Goal: Transaction & Acquisition: Purchase product/service

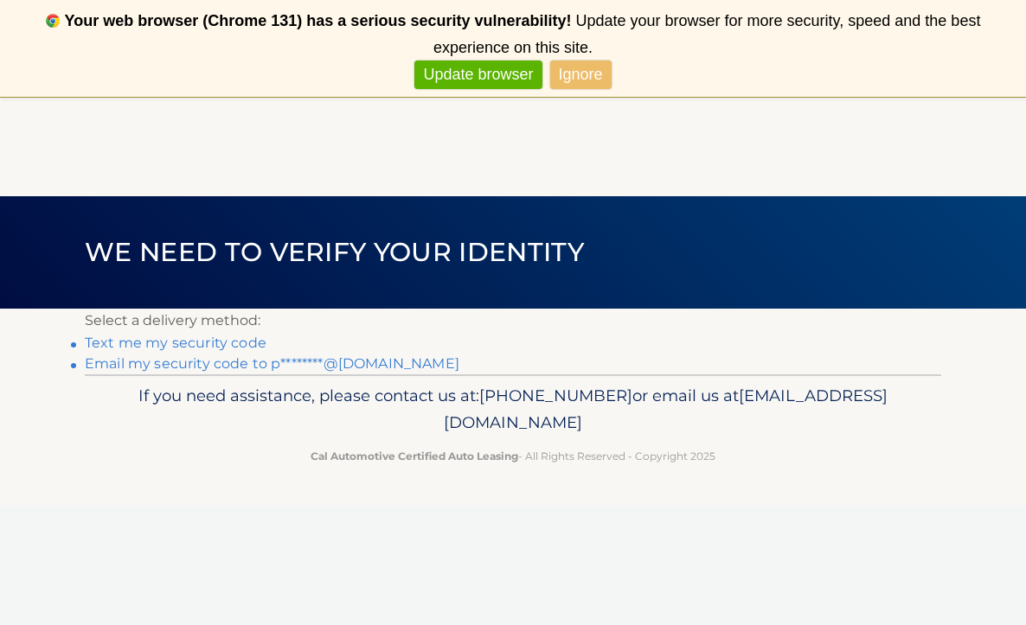
click at [588, 77] on link "Ignore" at bounding box center [580, 75] width 61 height 29
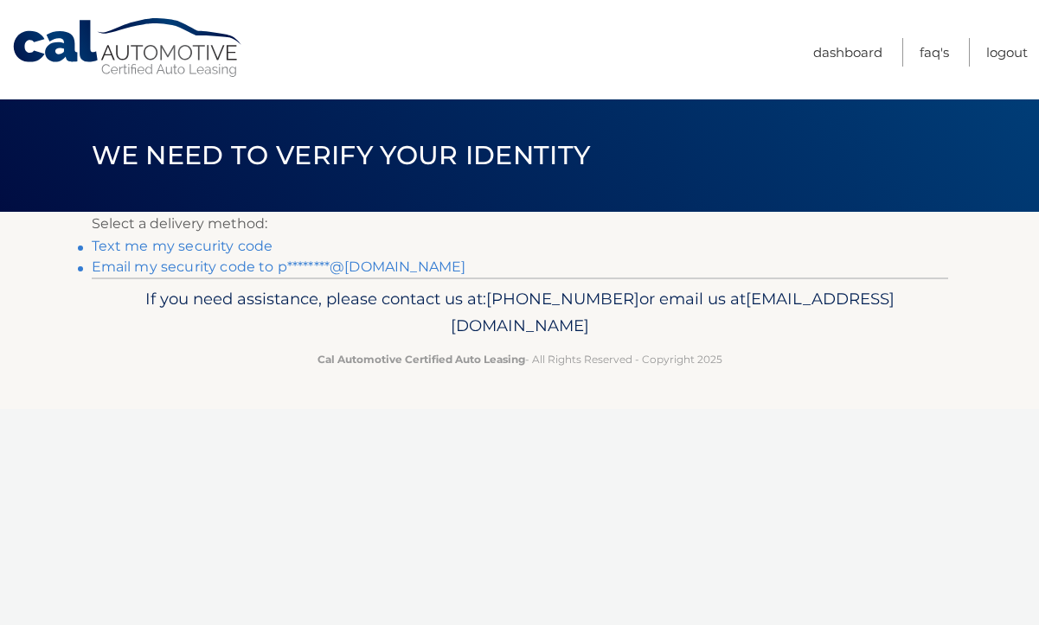
click at [184, 247] on link "Text me my security code" at bounding box center [183, 246] width 182 height 16
click at [220, 267] on link "Email my security code to p********@gmail.com" at bounding box center [279, 267] width 375 height 16
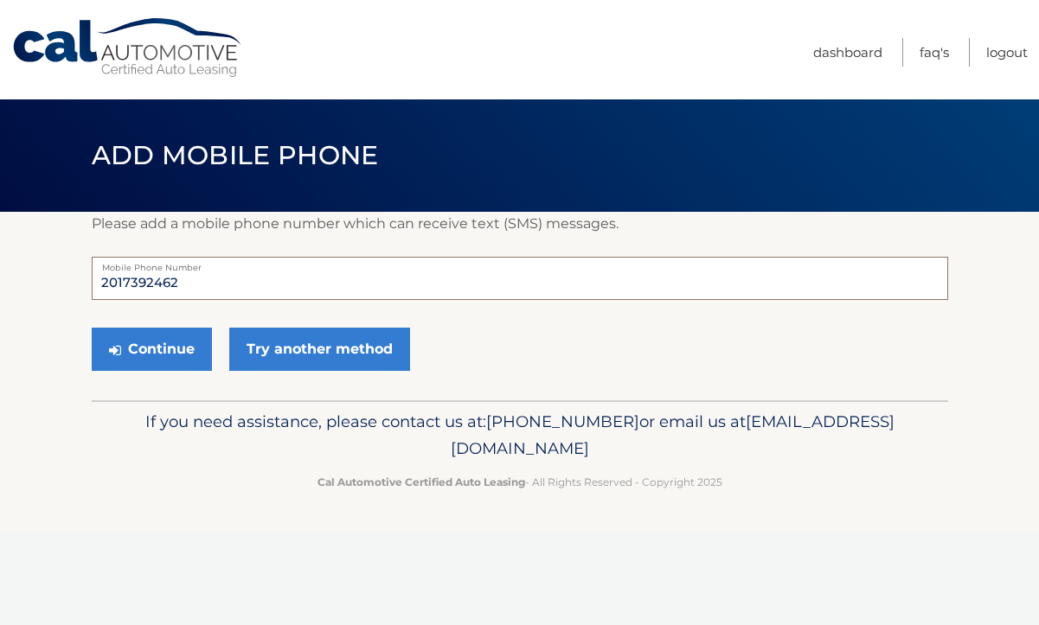
drag, startPoint x: 184, startPoint y: 279, endPoint x: 147, endPoint y: 282, distance: 37.4
click at [147, 282] on input "2017392462" at bounding box center [520, 278] width 856 height 43
type input "2017392817"
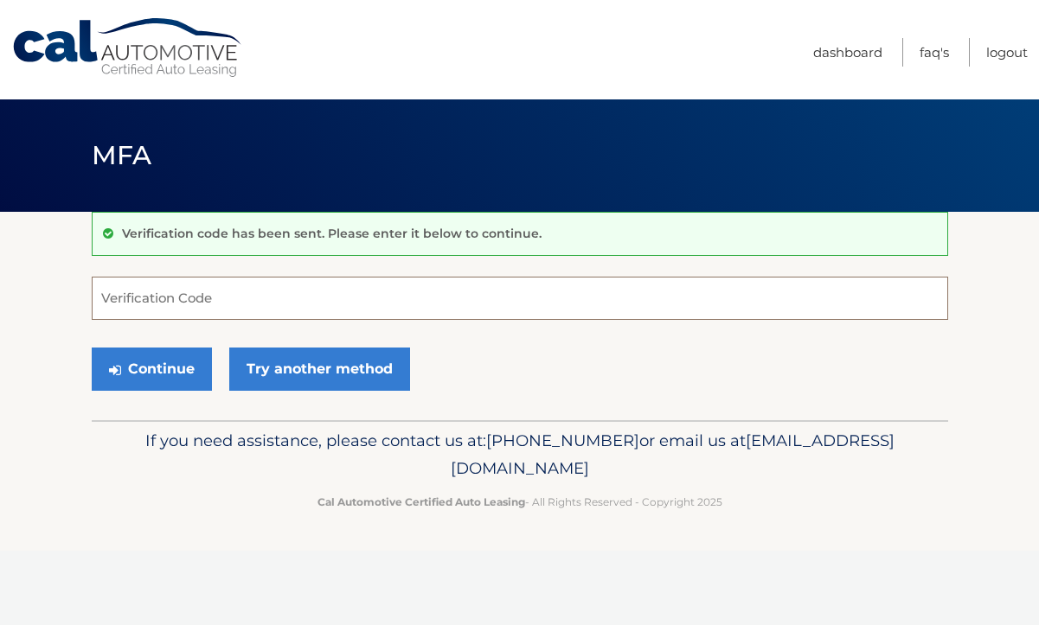
click at [119, 296] on input "Verification Code" at bounding box center [520, 298] width 856 height 43
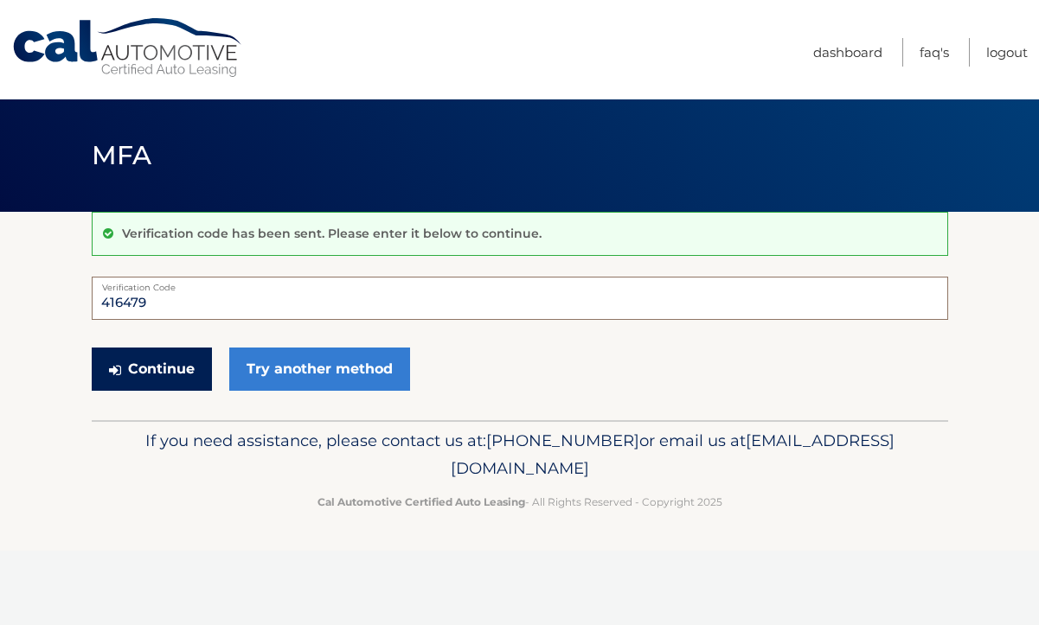
type input "416479"
click at [150, 372] on button "Continue" at bounding box center [152, 369] width 120 height 43
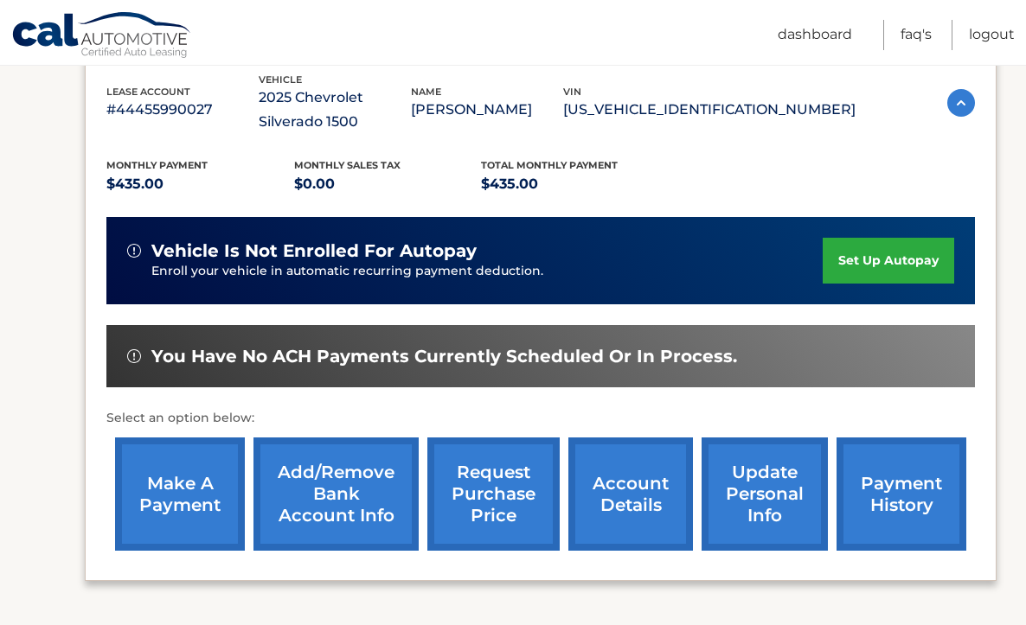
scroll to position [309, 0]
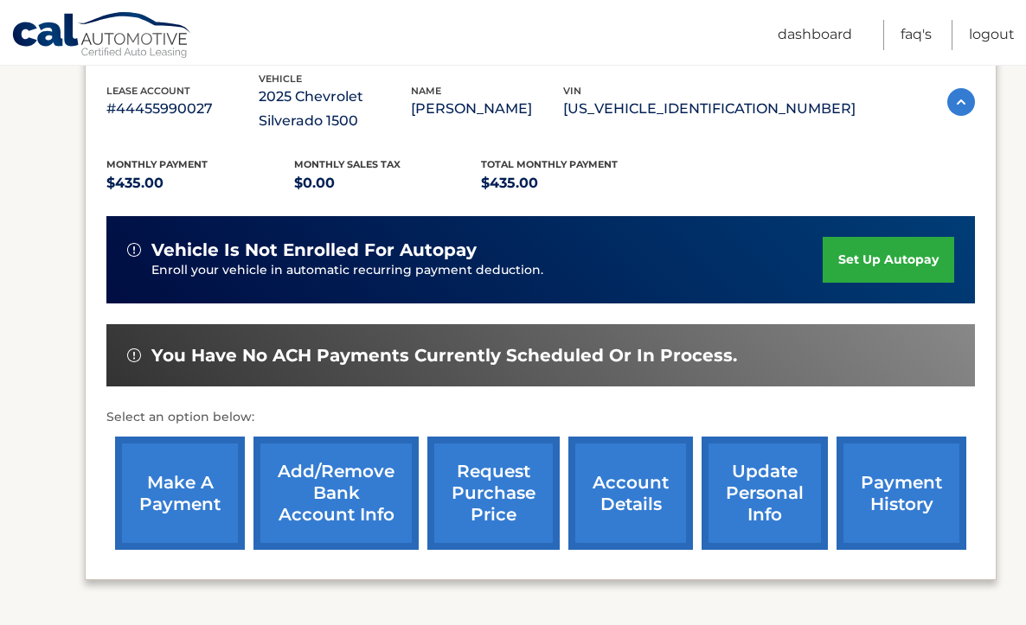
click at [183, 490] on link "make a payment" at bounding box center [180, 493] width 130 height 113
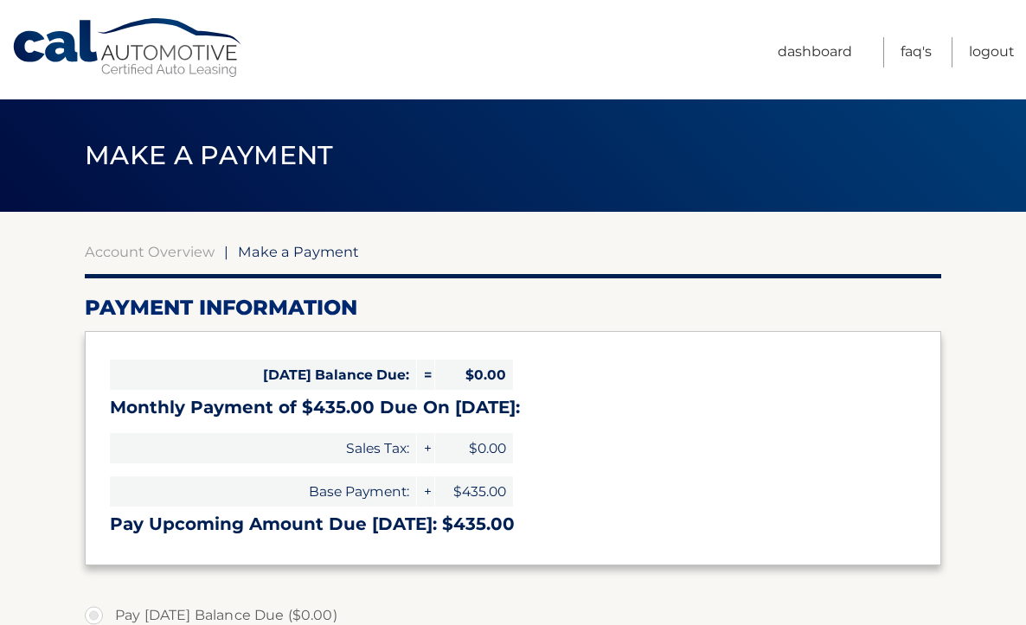
select select "NDlmM2E5M2YtNzg5Ni00YWI5LTgwZDYtZGIzYThiMTUxNzI4"
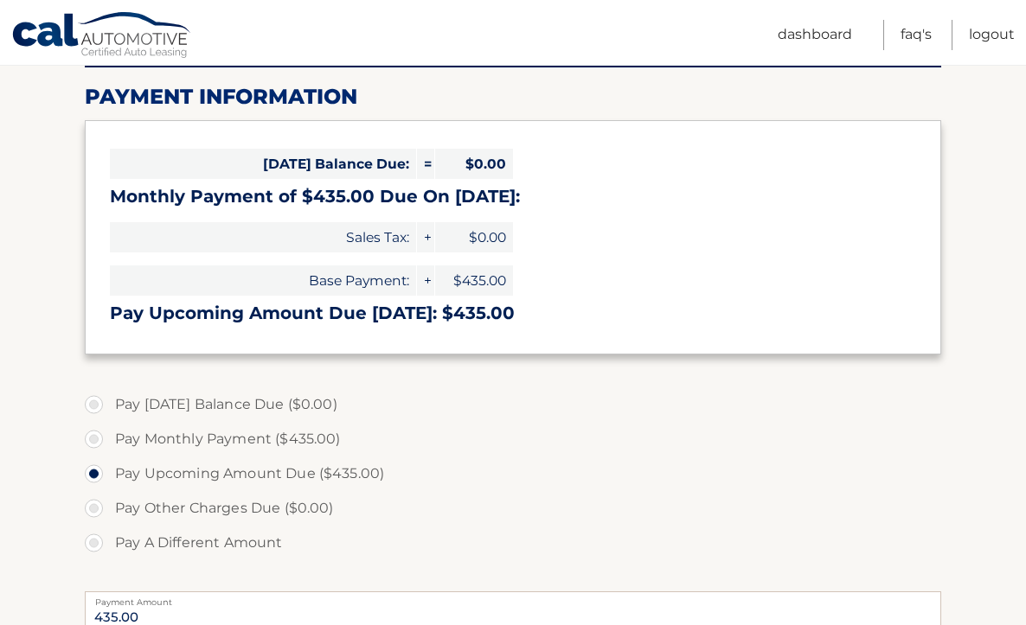
scroll to position [245, 0]
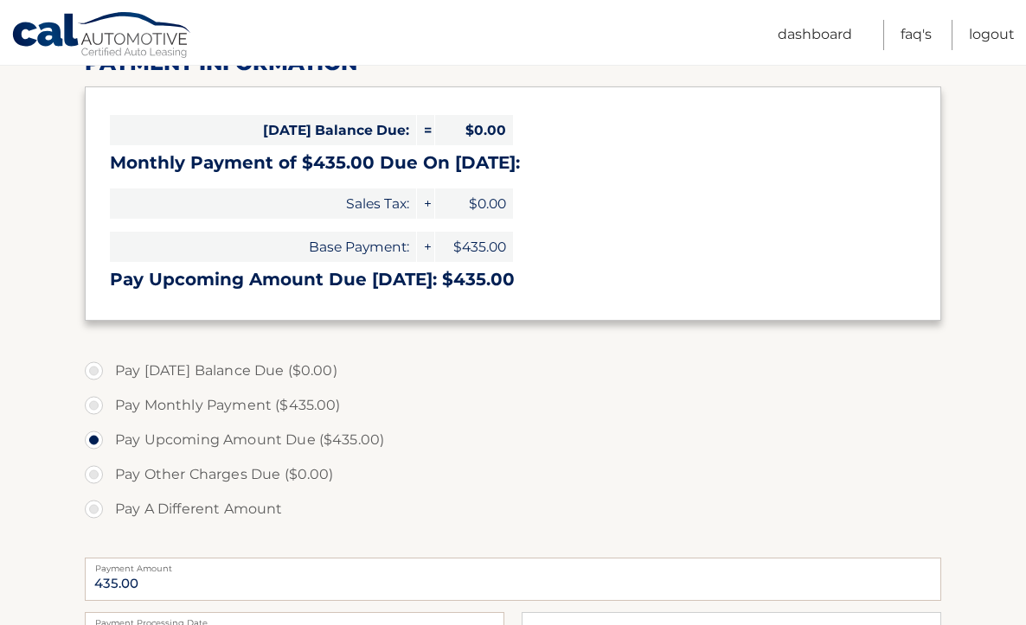
click at [100, 407] on label "Pay Monthly Payment ($435.00)" at bounding box center [513, 405] width 856 height 35
click at [100, 407] on input "Pay Monthly Payment ($435.00)" at bounding box center [100, 402] width 17 height 28
radio input "true"
click at [99, 443] on label "Pay Upcoming Amount Due ($435.00)" at bounding box center [513, 440] width 856 height 35
click at [99, 443] on input "Pay Upcoming Amount Due ($435.00)" at bounding box center [100, 437] width 17 height 28
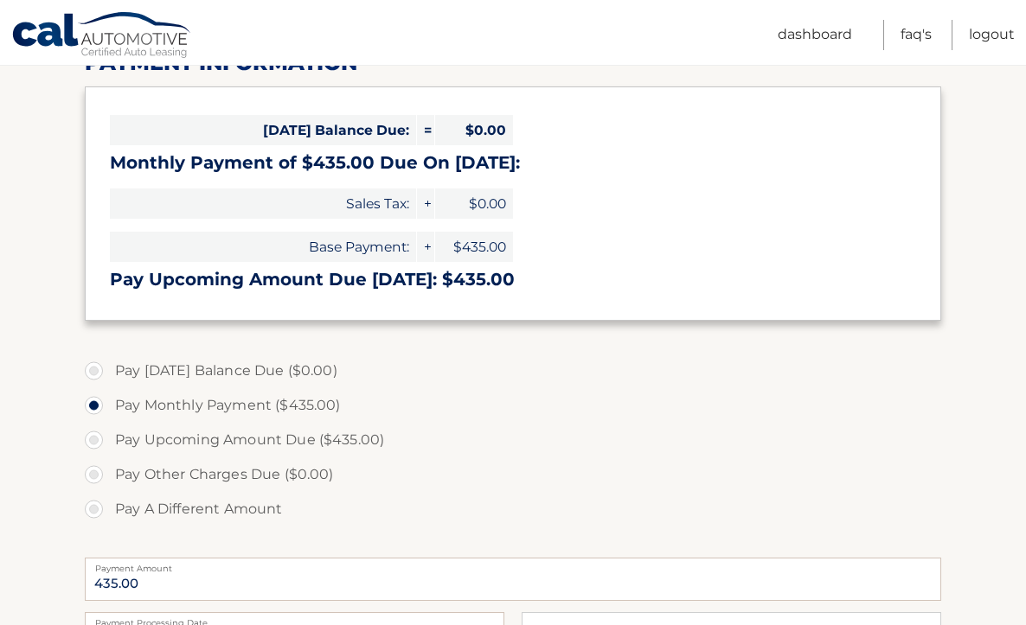
radio input "true"
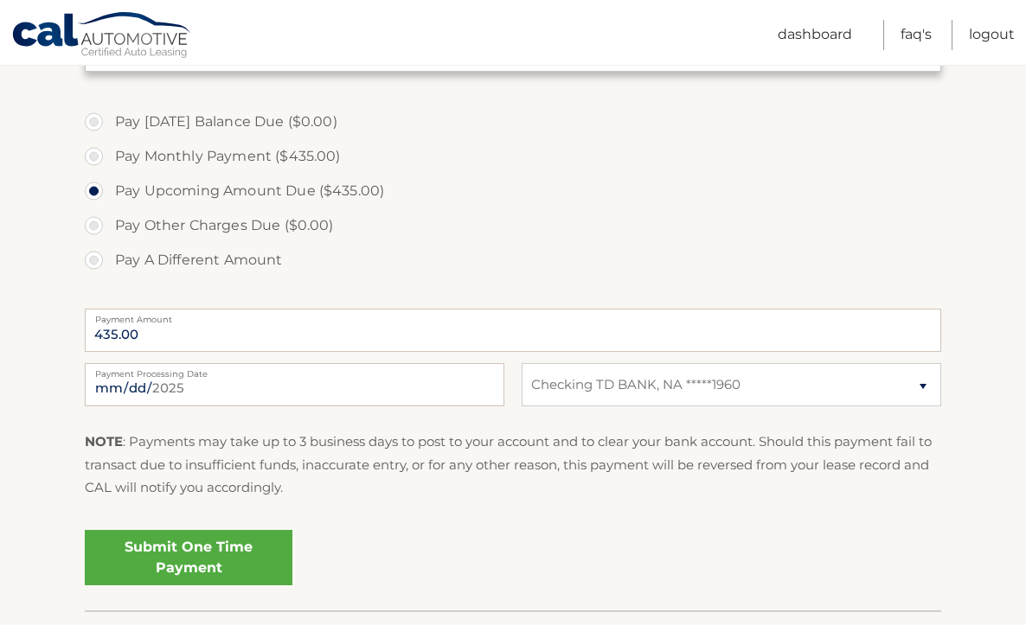
scroll to position [498, 0]
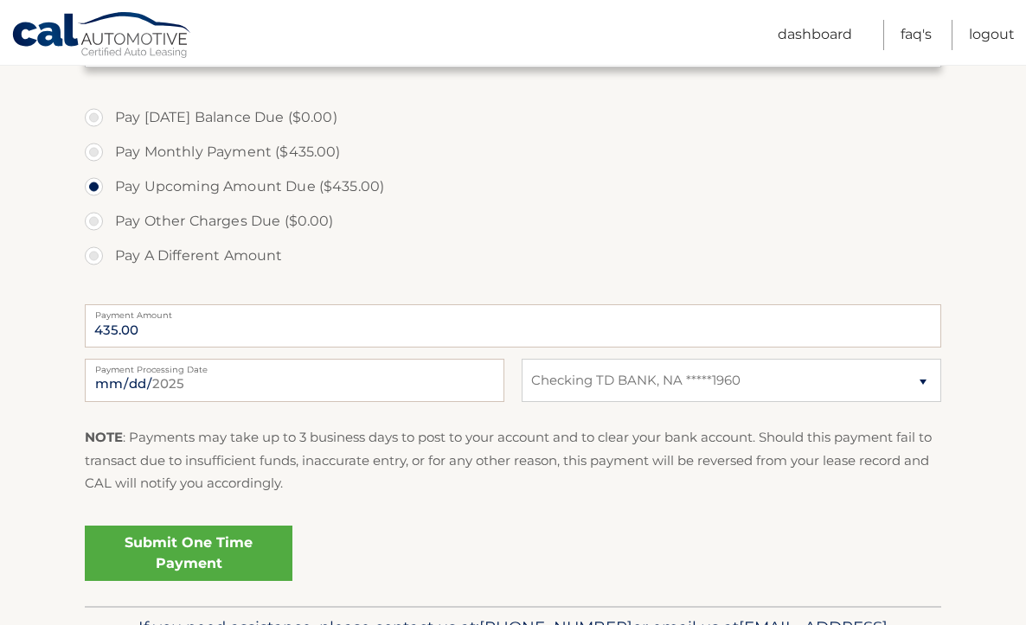
click at [197, 548] on link "Submit One Time Payment" at bounding box center [189, 553] width 208 height 55
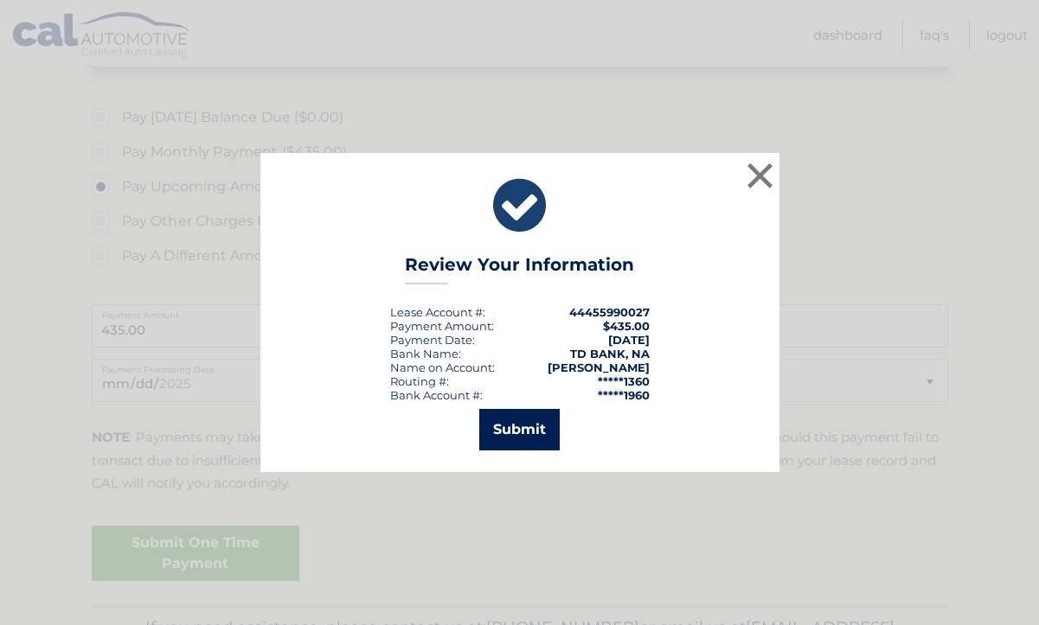
click at [536, 426] on button "Submit" at bounding box center [519, 430] width 80 height 42
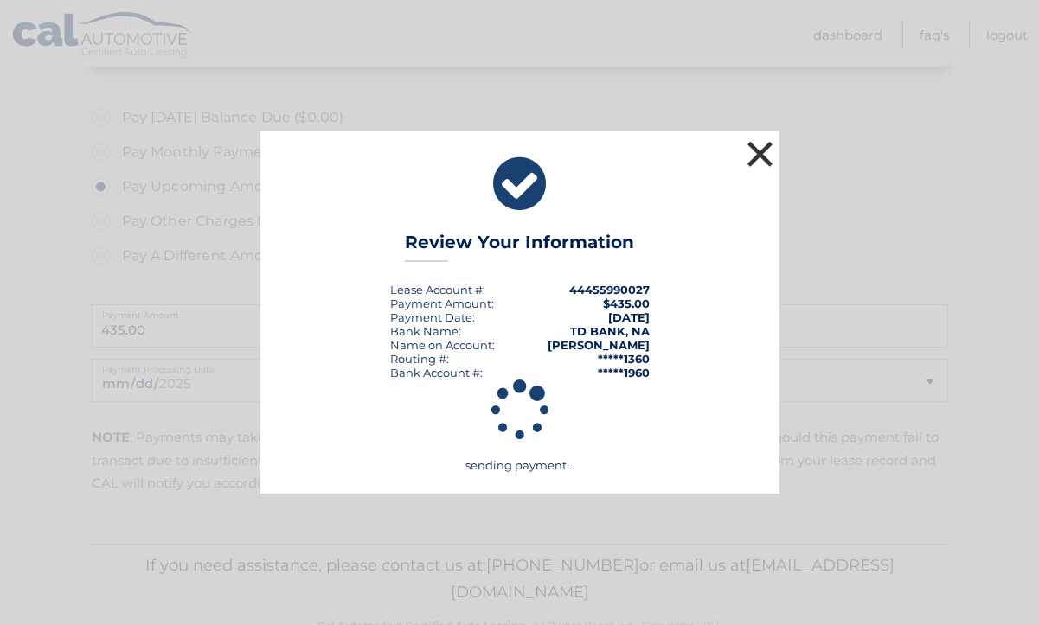
click at [755, 151] on button "×" at bounding box center [760, 154] width 35 height 35
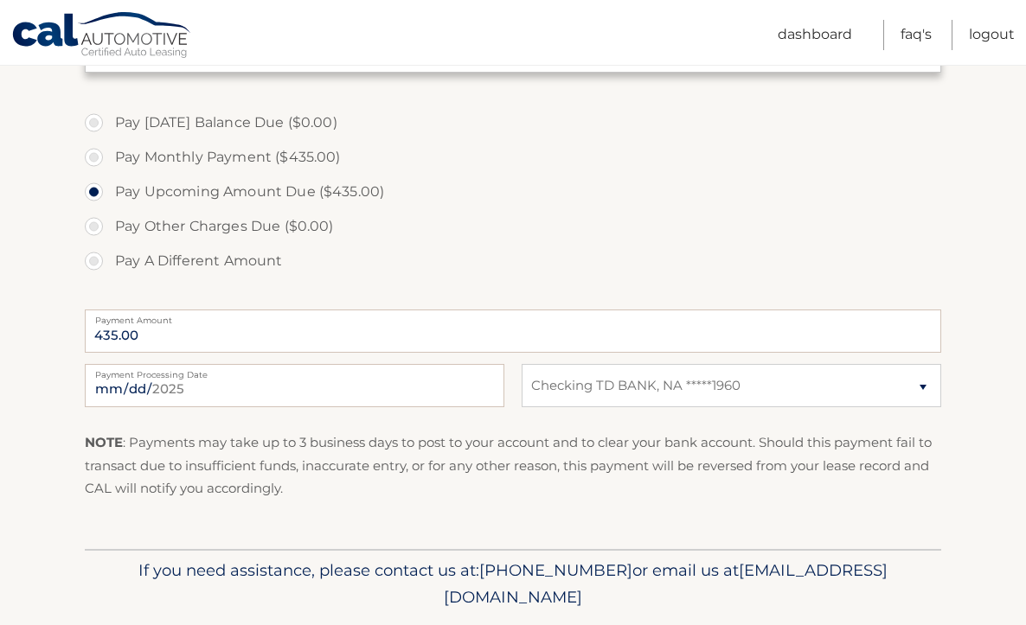
scroll to position [497, 0]
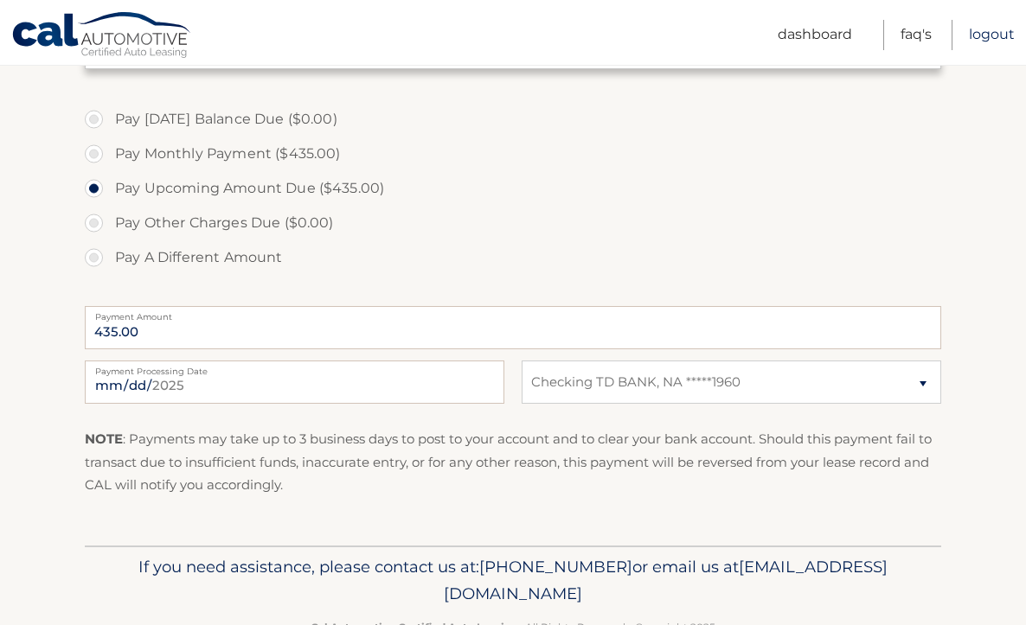
click at [988, 35] on link "Logout" at bounding box center [992, 35] width 46 height 30
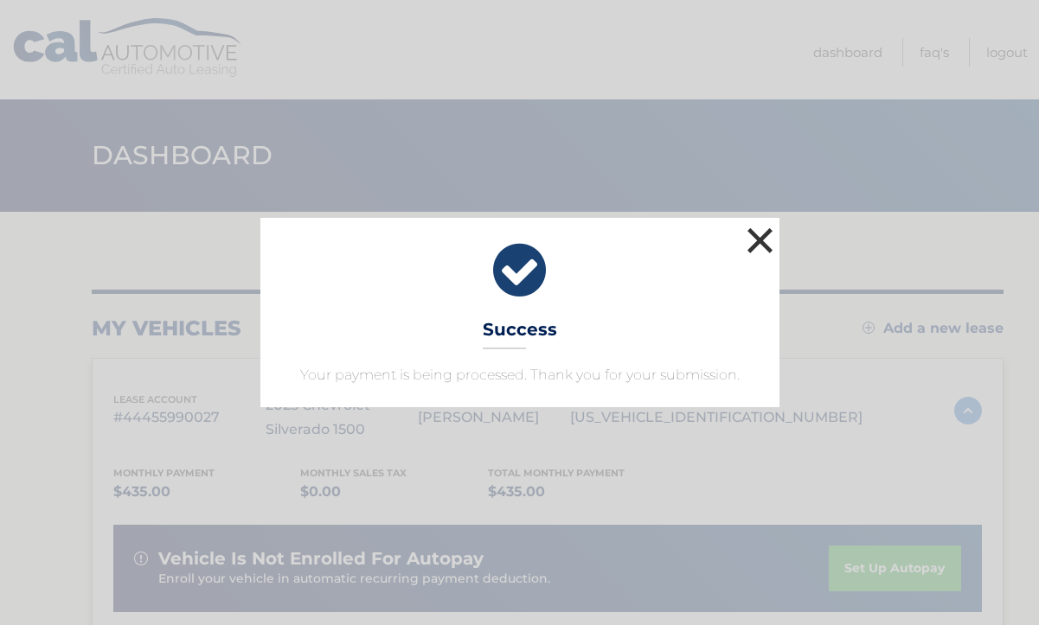
click at [759, 234] on button "×" at bounding box center [760, 240] width 35 height 35
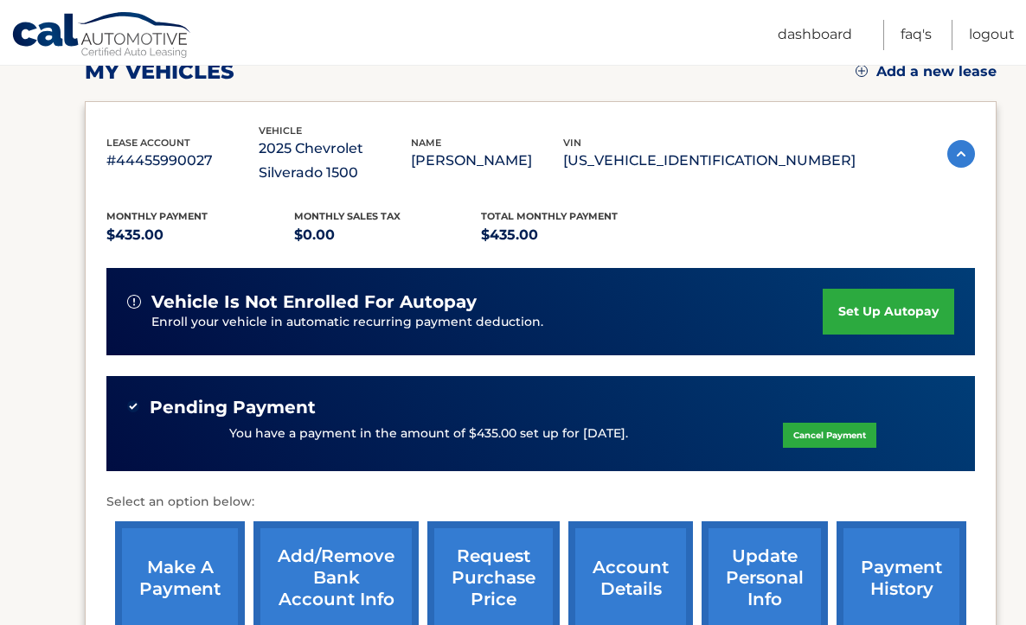
scroll to position [325, 0]
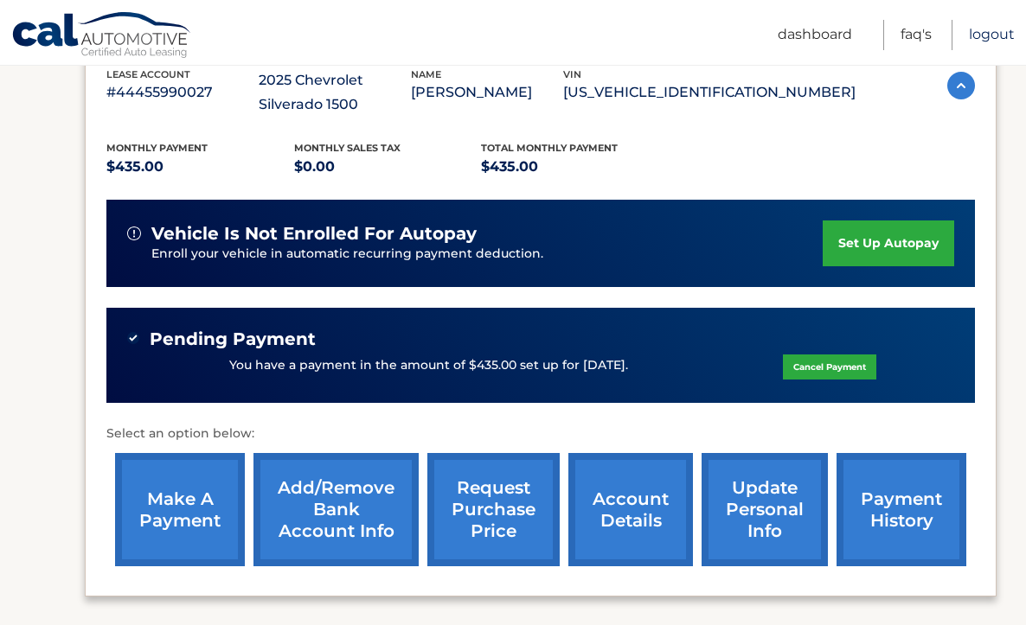
click at [1000, 34] on link "Logout" at bounding box center [992, 35] width 46 height 30
